Goal: Task Accomplishment & Management: Use online tool/utility

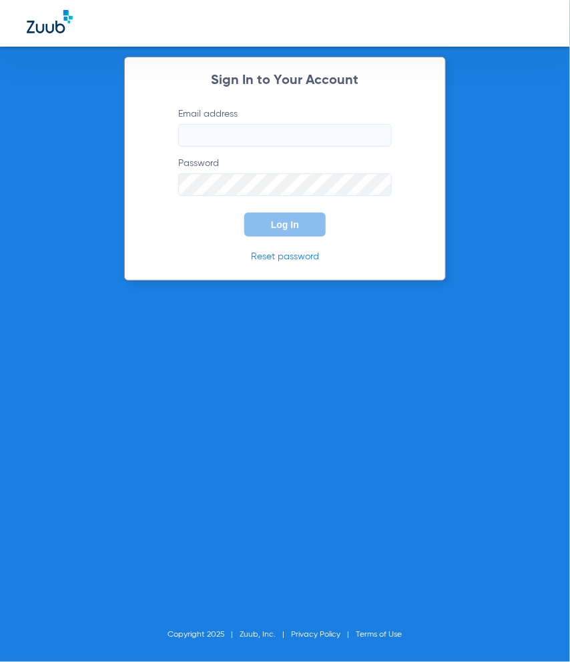
type input "[PERSON_NAME][EMAIL_ADDRESS][PERSON_NAME][DOMAIN_NAME]"
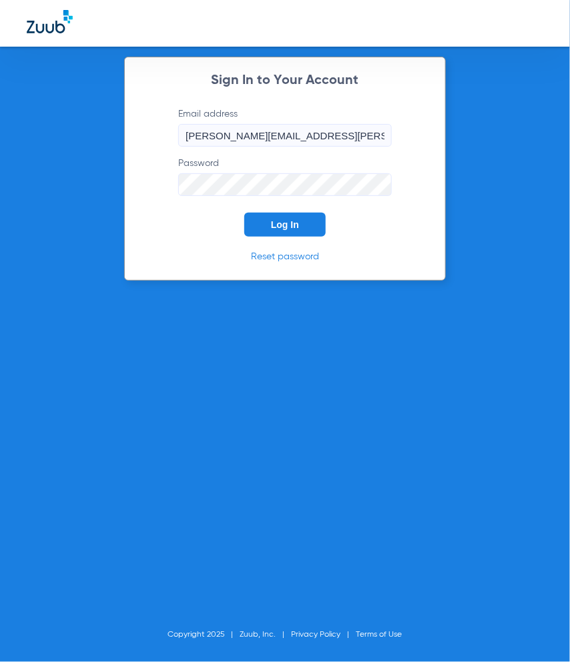
click at [284, 221] on span "Log In" at bounding box center [285, 224] width 28 height 11
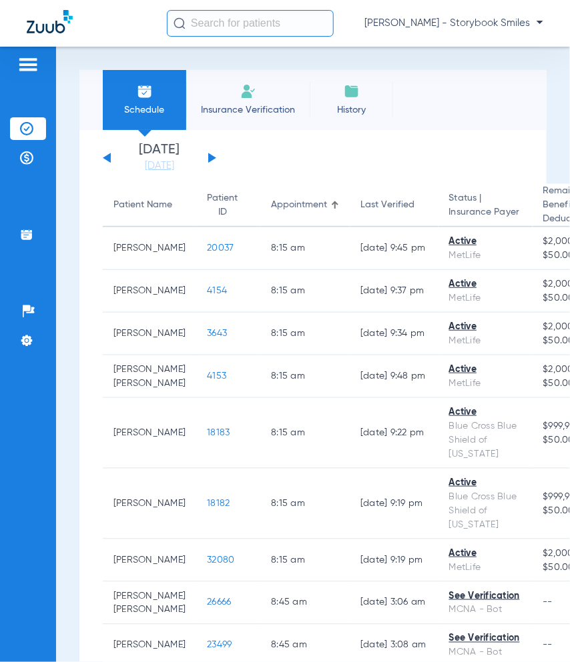
click at [160, 168] on link "[DATE]" at bounding box center [159, 165] width 80 height 13
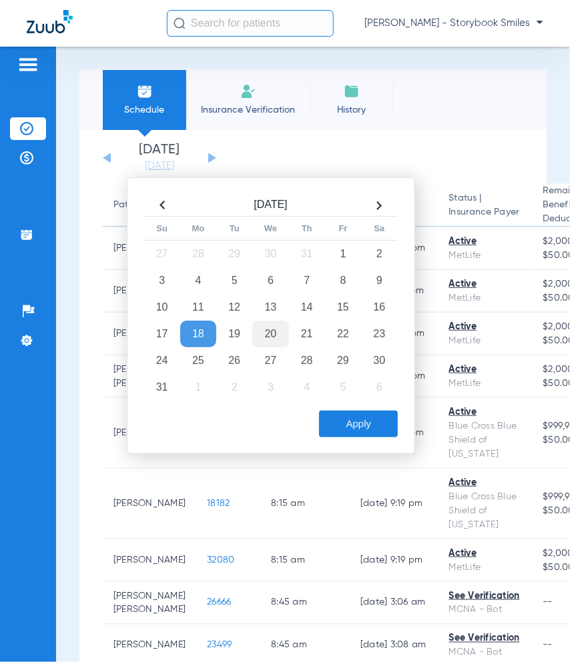
click at [283, 329] on td "20" at bounding box center [270, 334] width 36 height 27
click at [333, 430] on button "Apply" at bounding box center [358, 424] width 79 height 27
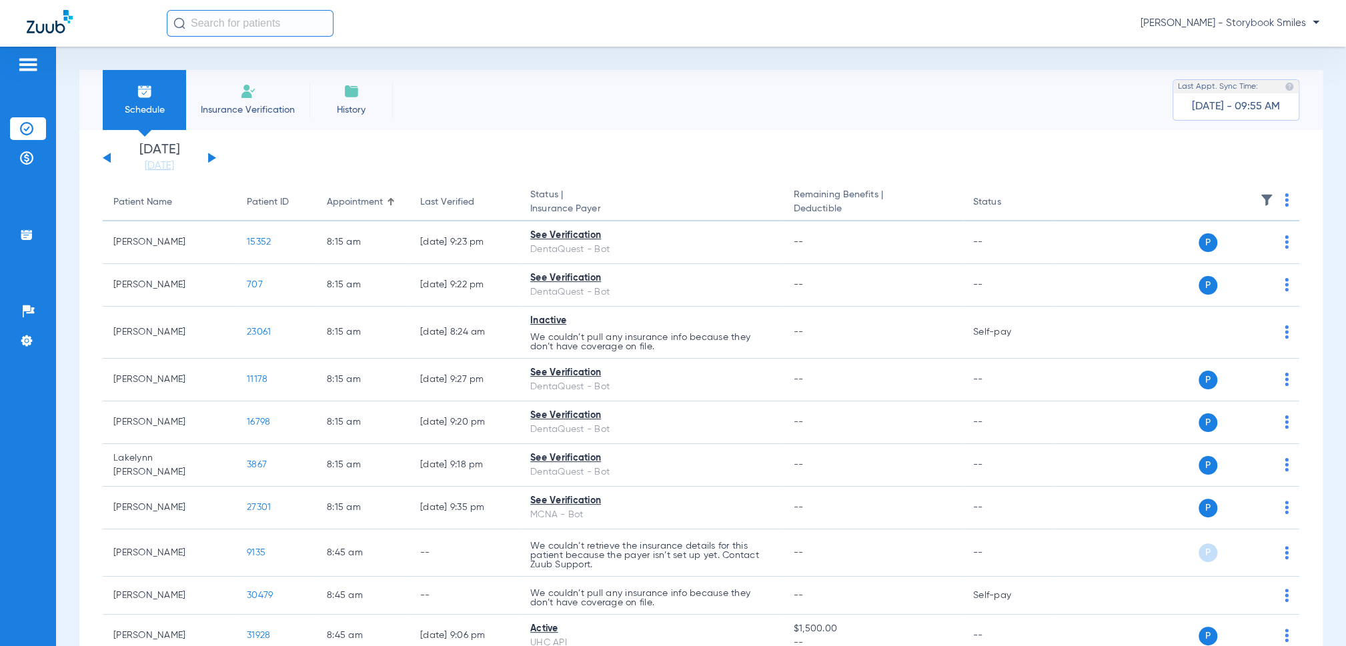
click at [569, 198] on img at bounding box center [1266, 199] width 13 height 13
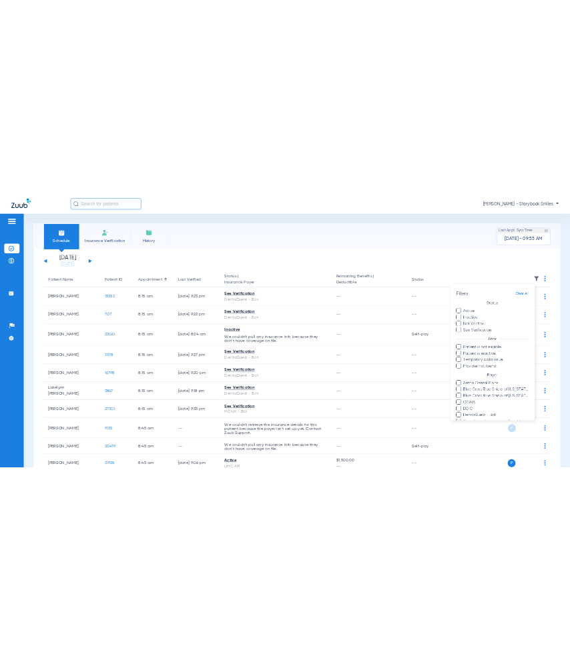
scroll to position [193, 0]
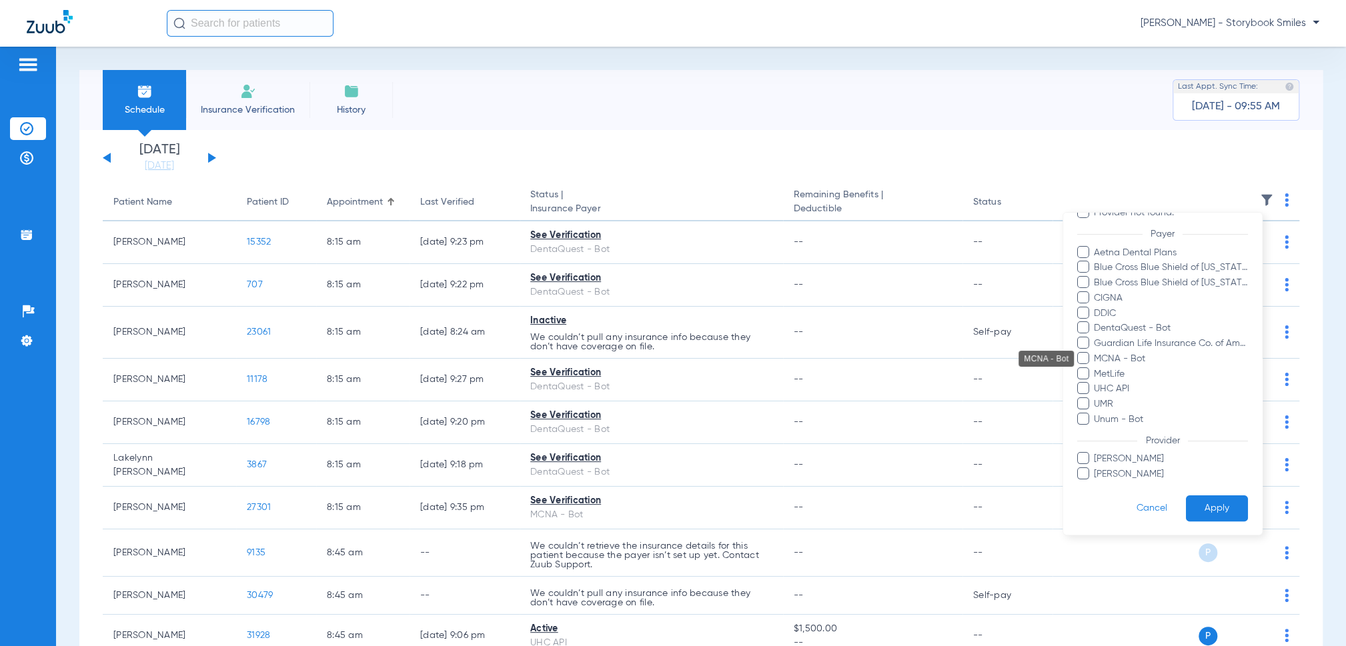
click at [569, 360] on span "MCNA - Bot" at bounding box center [1171, 359] width 155 height 14
click at [569, 368] on input "MCNA - Bot" at bounding box center [1096, 368] width 0 height 0
click at [569, 331] on span "DentaQuest - Bot" at bounding box center [1171, 329] width 155 height 14
click at [569, 338] on input "DentaQuest - Bot" at bounding box center [1096, 338] width 0 height 0
click at [569, 453] on span "[PERSON_NAME]" at bounding box center [1171, 460] width 155 height 14
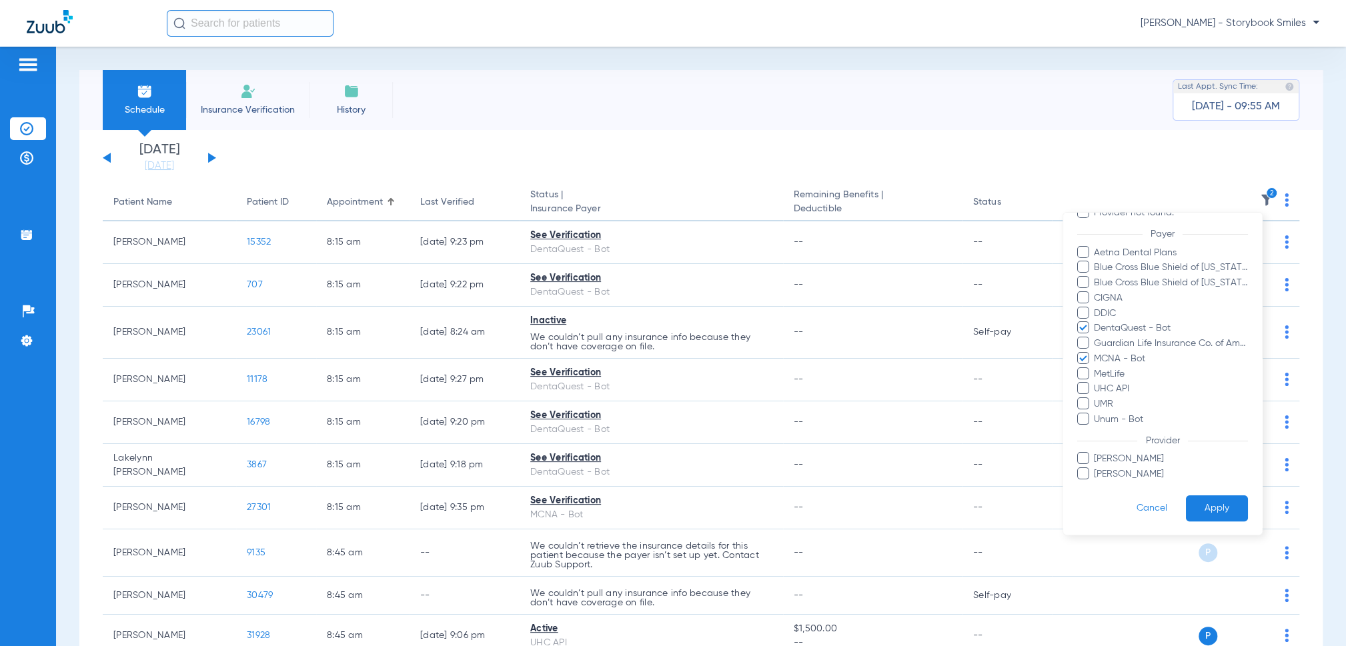
click at [569, 469] on input "[PERSON_NAME]" at bounding box center [1096, 469] width 0 height 0
click at [569, 460] on span "[PERSON_NAME]" at bounding box center [1171, 460] width 155 height 14
click at [569, 469] on input "[PERSON_NAME]" at bounding box center [1096, 469] width 0 height 0
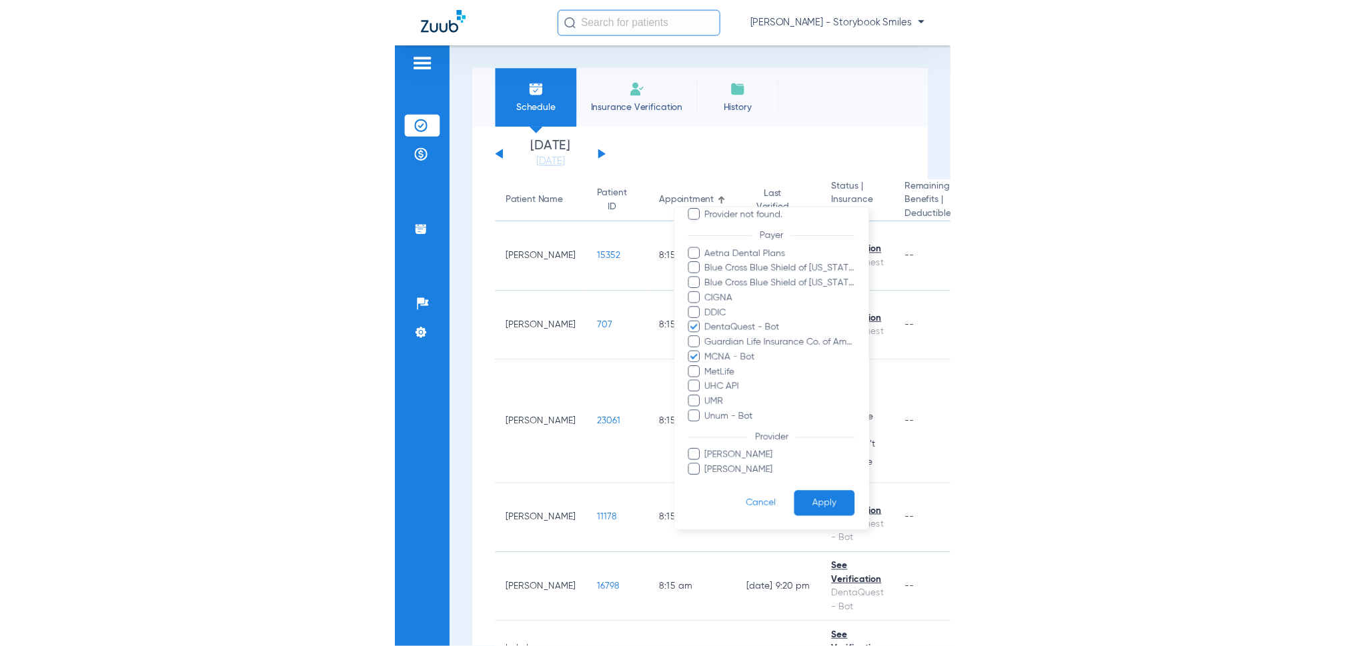
scroll to position [185, 0]
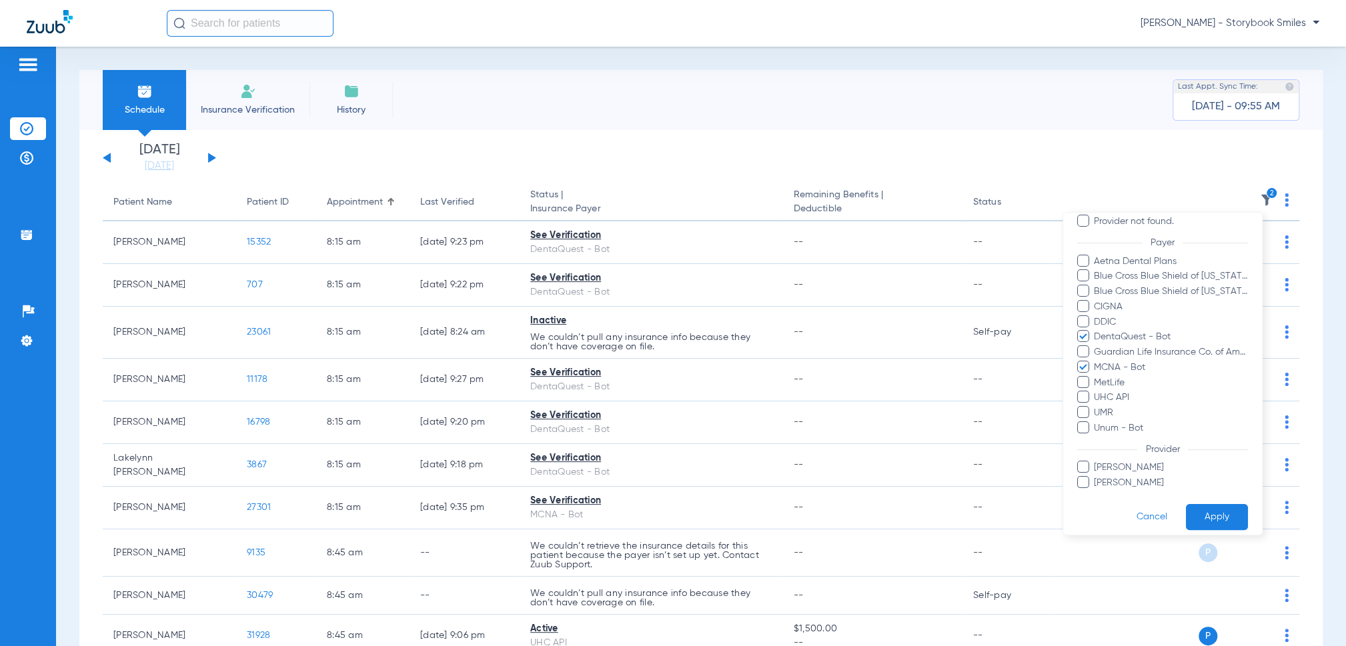
click at [569, 470] on span "[PERSON_NAME]" at bounding box center [1171, 468] width 155 height 14
click at [569, 477] on input "[PERSON_NAME]" at bounding box center [1096, 477] width 0 height 0
click at [569, 480] on span "[PERSON_NAME]" at bounding box center [1171, 483] width 155 height 14
click at [569, 492] on input "[PERSON_NAME]" at bounding box center [1096, 492] width 0 height 0
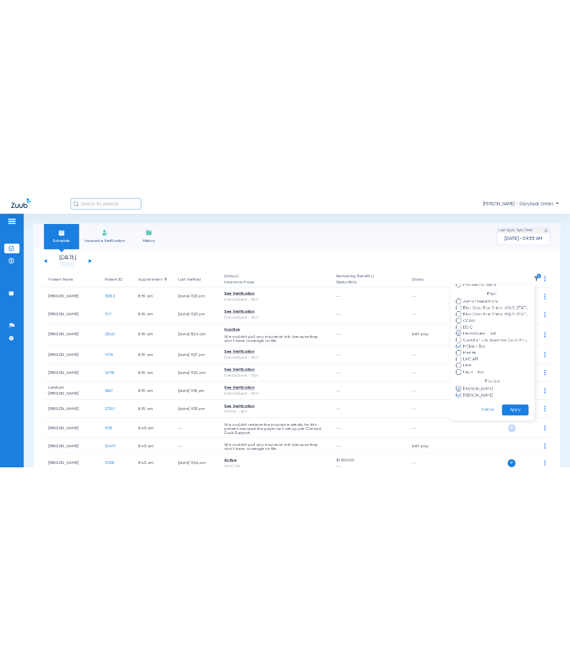
scroll to position [193, 0]
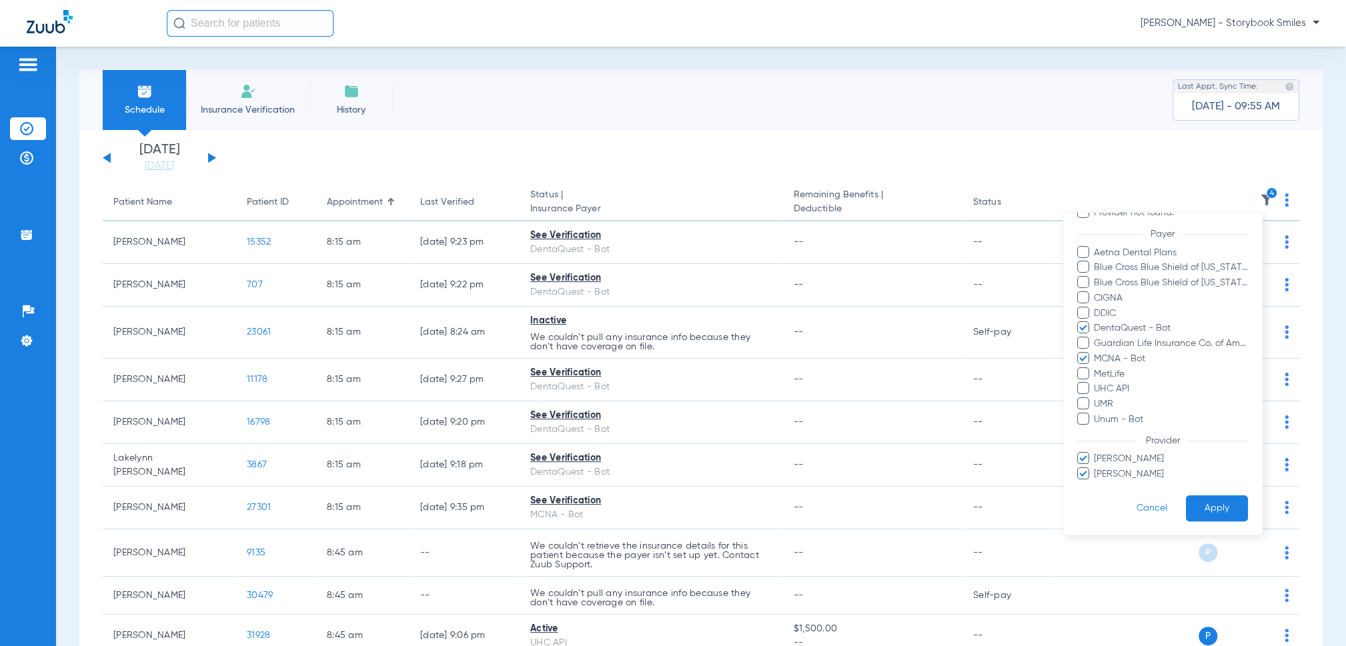
click at [569, 499] on button "Apply" at bounding box center [1217, 509] width 62 height 26
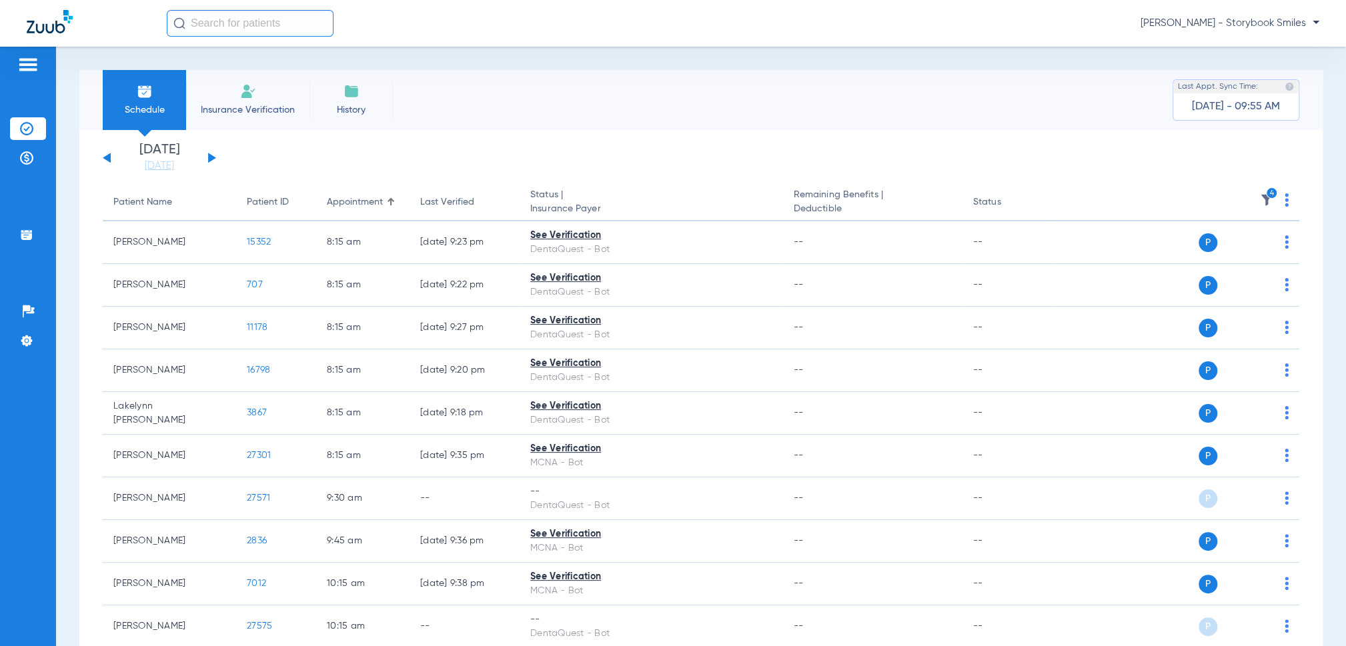
click at [569, 201] on img at bounding box center [1286, 199] width 4 height 13
click at [569, 259] on button "Verify All" at bounding box center [1226, 252] width 101 height 27
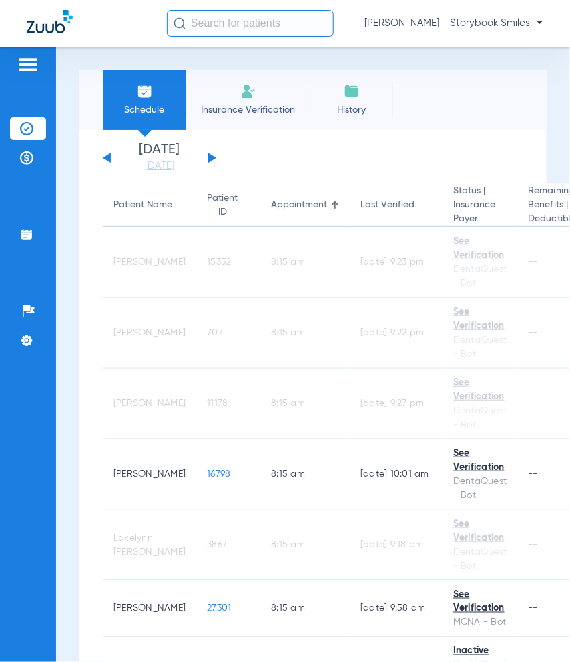
click at [147, 35] on div at bounding box center [97, 23] width 140 height 27
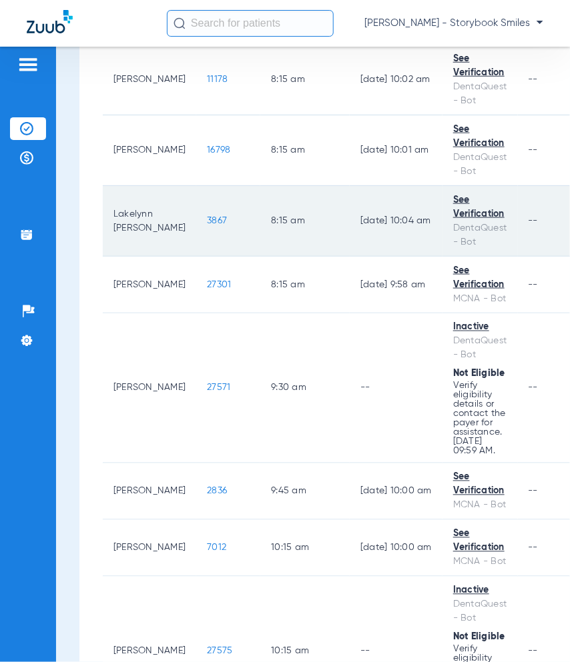
scroll to position [489, 0]
